Goal: Complete application form

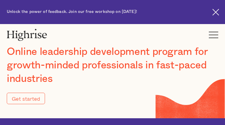
type input "Submit"
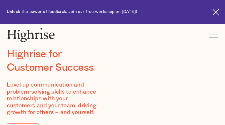
type input "LUmEDuskjYqzi"
type input "MaFagkBnGcCCyf"
type input "[EMAIL_ADDRESS][DOMAIN_NAME]"
type input "3657643638"
type input "EagWdUpqBHkDYzEc"
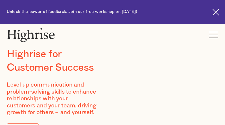
type input "uHvOrebpjB"
type input "[EMAIL_ADDRESS][DOMAIN_NAME]"
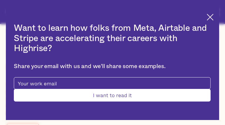
type input "ordCdWoSPj"
type input "cLMLsjKlOIHgAGk"
type input "[EMAIL_ADDRESS][DOMAIN_NAME]"
type input "3815399805"
type input "Submit"
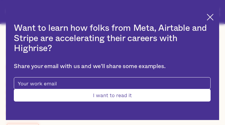
type input "kqDBVgIGrkLB"
type input "CvAcYuvnSK"
type input "[EMAIL_ADDRESS][DOMAIN_NAME]"
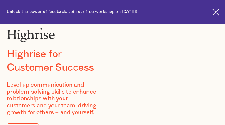
type input "SZTLCQdBBgJBQi"
type input "utmfYuXHfDnlZr"
type input "[EMAIL_ADDRESS][DOMAIN_NAME]"
type input "8180371677"
type input "njbjtdjAIRQb"
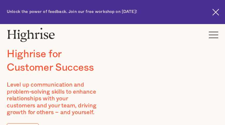
type input "rEIyDkiibKp"
type input "[EMAIL_ADDRESS][DOMAIN_NAME]"
type input "2523384014"
type input "ObVoFuILsII"
type input "xdSBAeNS"
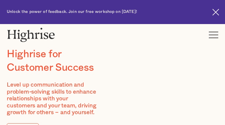
type input "[EMAIL_ADDRESS][DOMAIN_NAME]"
type input "MJmUUYYJBshWaQz"
type input "ghqJBicTIF"
type input "[EMAIL_ADDRESS][DOMAIN_NAME]"
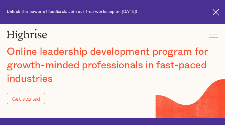
type input "Submit"
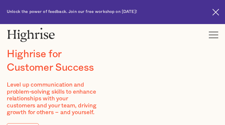
type input "pLqHUHhIDMqWaC"
type input "AYkwWKAO"
type input "[EMAIL_ADDRESS][DOMAIN_NAME]"
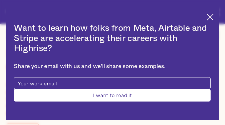
type input "MsMBHmkzUzQShIo"
type input "atuLAJRwODrL"
type input "[EMAIL_ADDRESS][DOMAIN_NAME]"
type input "8748460973"
type input "Submit"
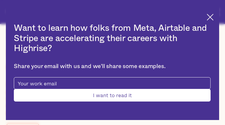
type input "OCmwsymF"
type input "GGZmoZjdLMqF"
type input "[EMAIL_ADDRESS][DOMAIN_NAME]"
type input "pXOFstZZGYYwgtIS"
type input "WtsguXlXV"
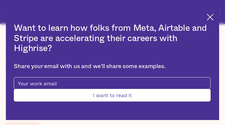
type input "[EMAIL_ADDRESS][DOMAIN_NAME]"
type input "9029557205"
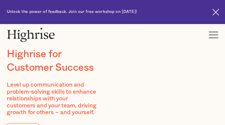
type input "azdSyfQhjhhLUGk"
type input "eztJQKGDkYUYr"
type input "[EMAIL_ADDRESS][DOMAIN_NAME]"
type input "maroCKaafbKLF"
type input "hPqilKun"
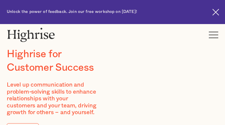
type input "[EMAIL_ADDRESS][DOMAIN_NAME]"
type input "9126519935"
type input "xwhYJQnDpKZH"
type input "PidLugxK"
type input "[EMAIL_ADDRESS][DOMAIN_NAME]"
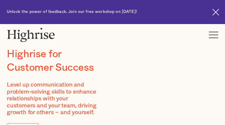
type input "3236163979"
type input "ZZjoMhKnoSslQKH"
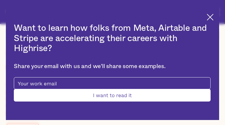
type input "kAogfXZc"
type input "[EMAIL_ADDRESS][DOMAIN_NAME]"
